Goal: Find specific page/section: Find specific page/section

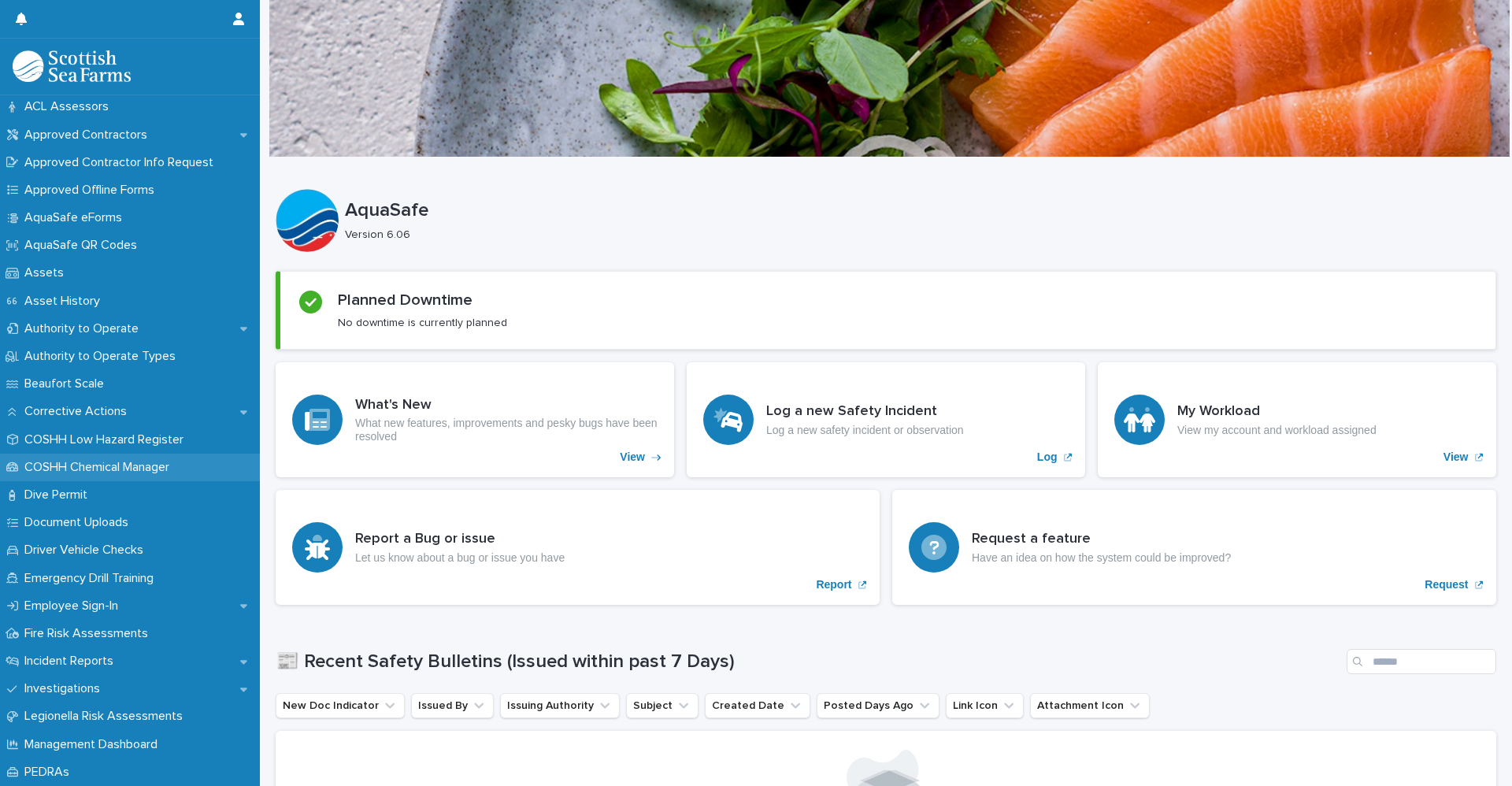
scroll to position [79, 0]
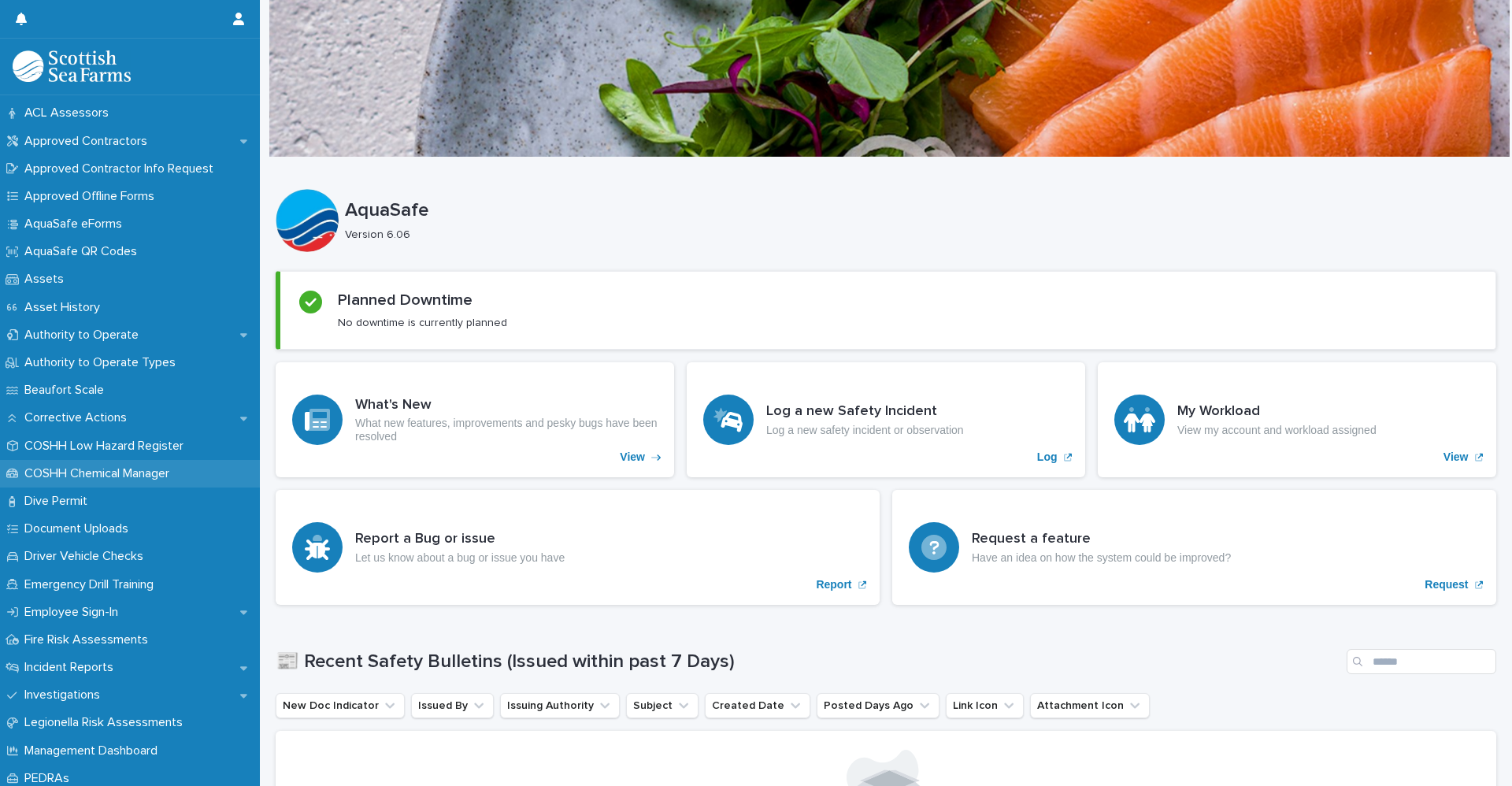
click at [111, 471] on p "COSHH Chemical Manager" at bounding box center [100, 474] width 164 height 15
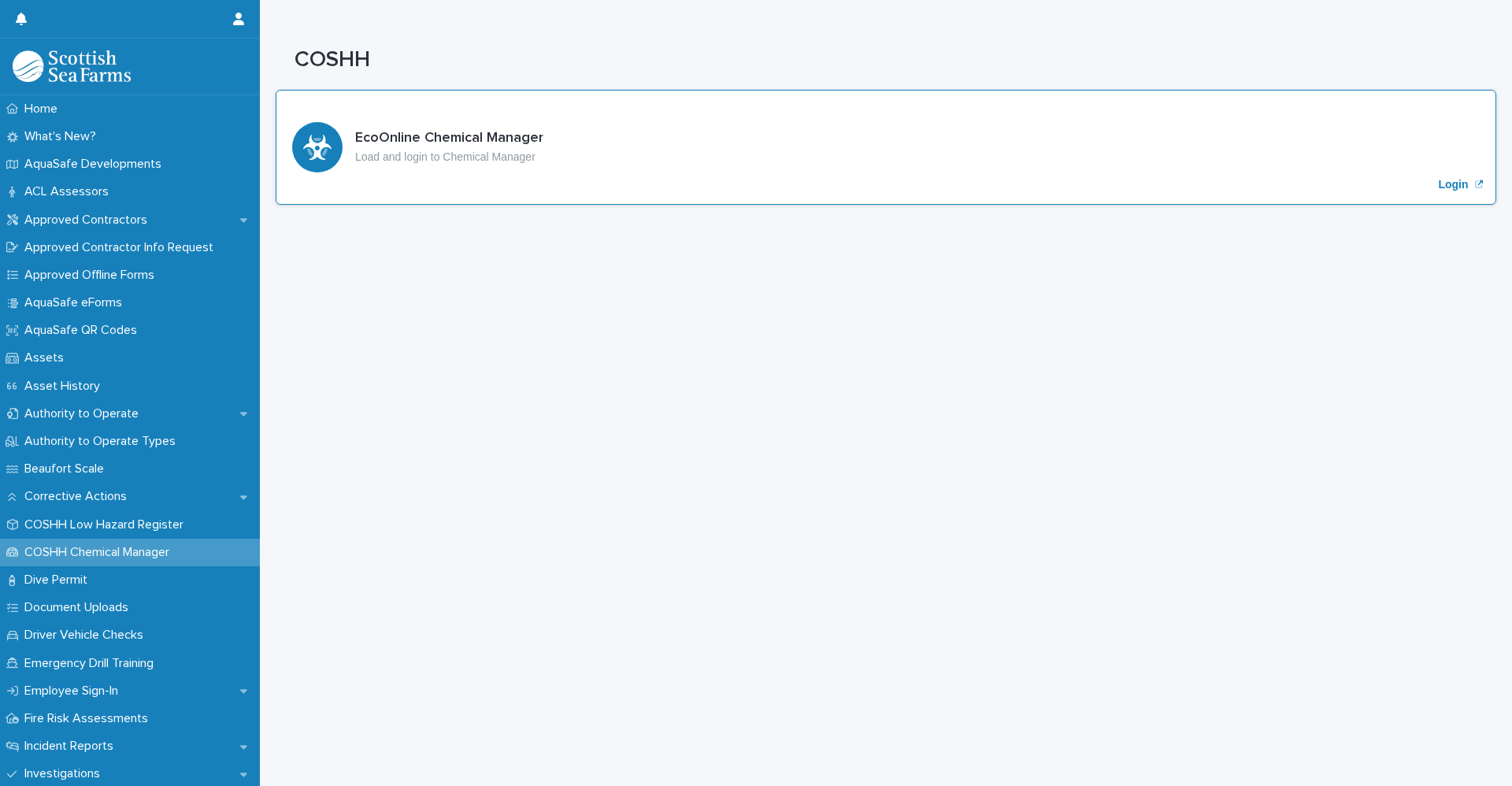
click at [1372, 176] on div "EcoOnline Chemical Manager Load and login to Chemical Manager Login" at bounding box center [886, 147] width 1221 height 115
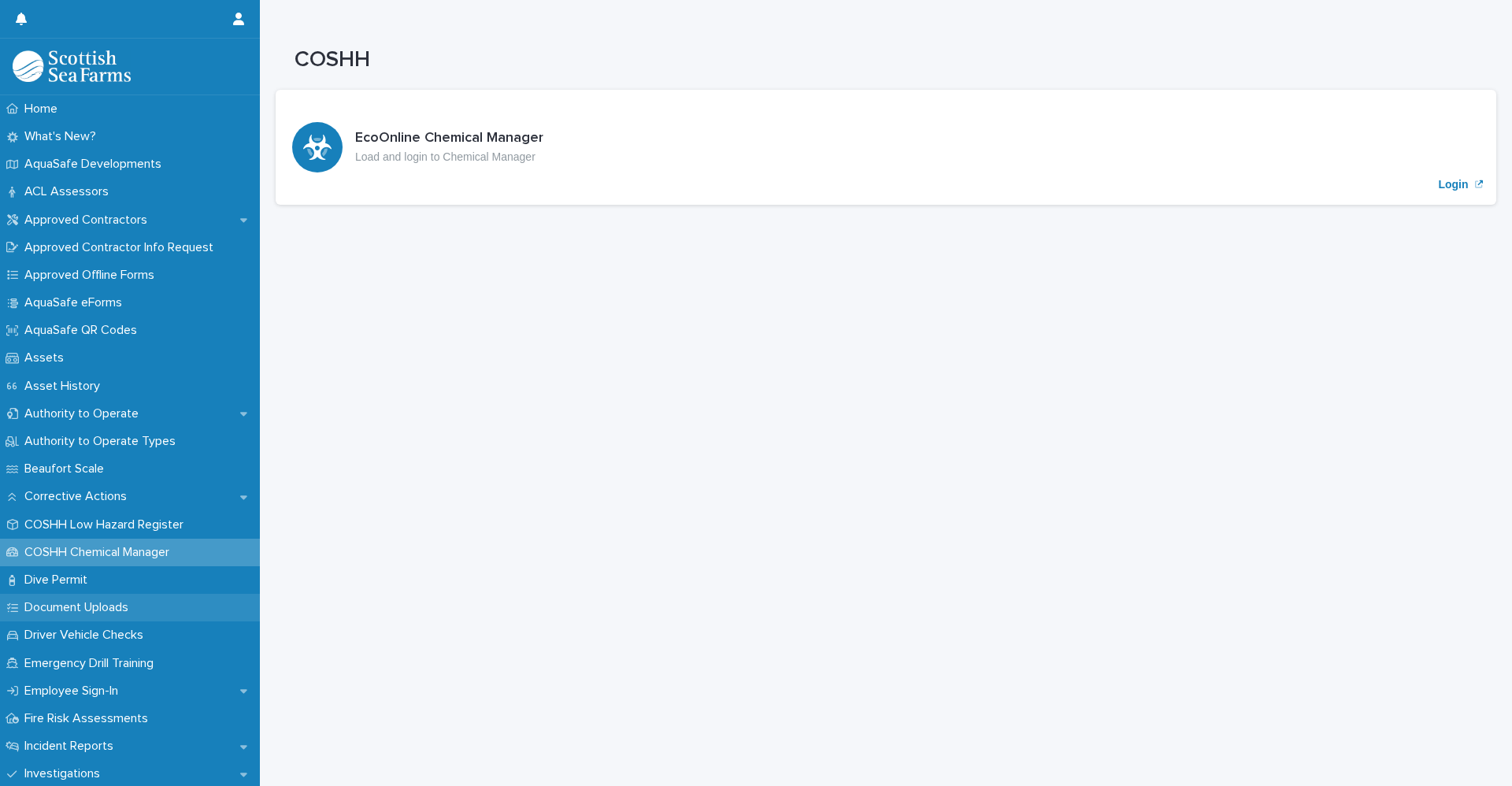
click at [115, 610] on p "Document Uploads" at bounding box center [79, 607] width 123 height 15
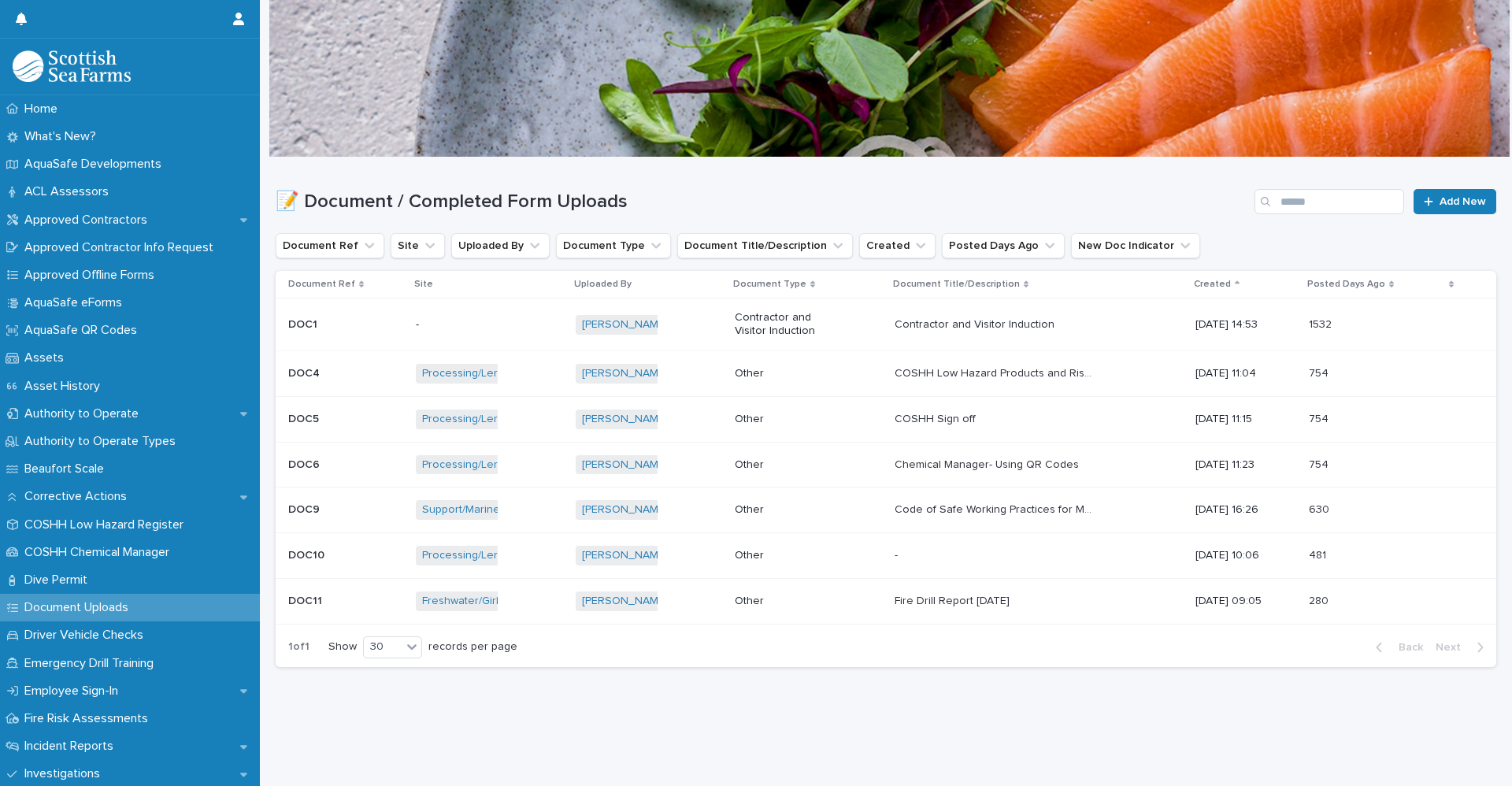
click at [935, 379] on p "COSHH Low Hazard Products and Risk Assessment" at bounding box center [994, 372] width 200 height 16
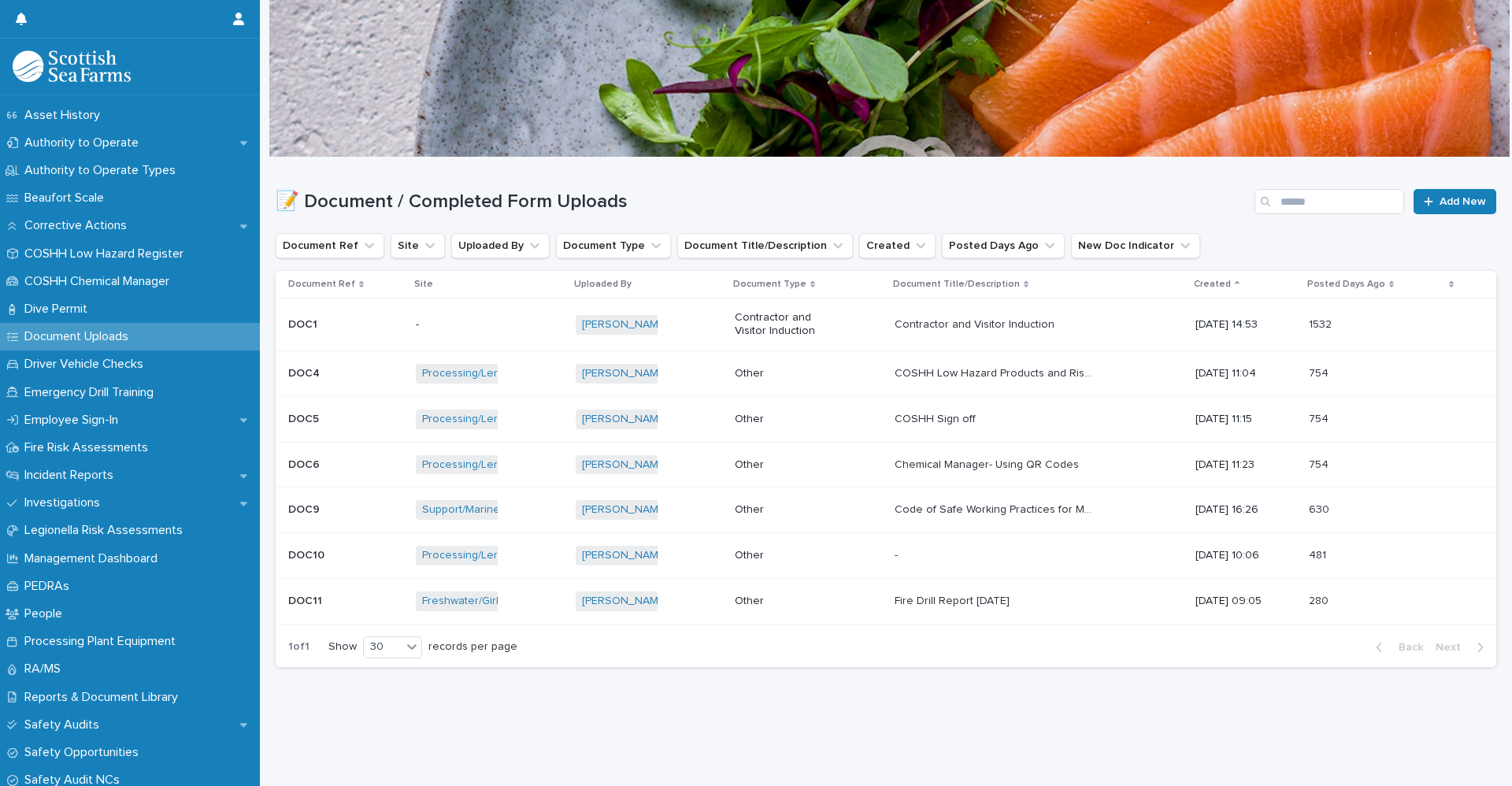
scroll to position [236, 0]
